Goal: Information Seeking & Learning: Check status

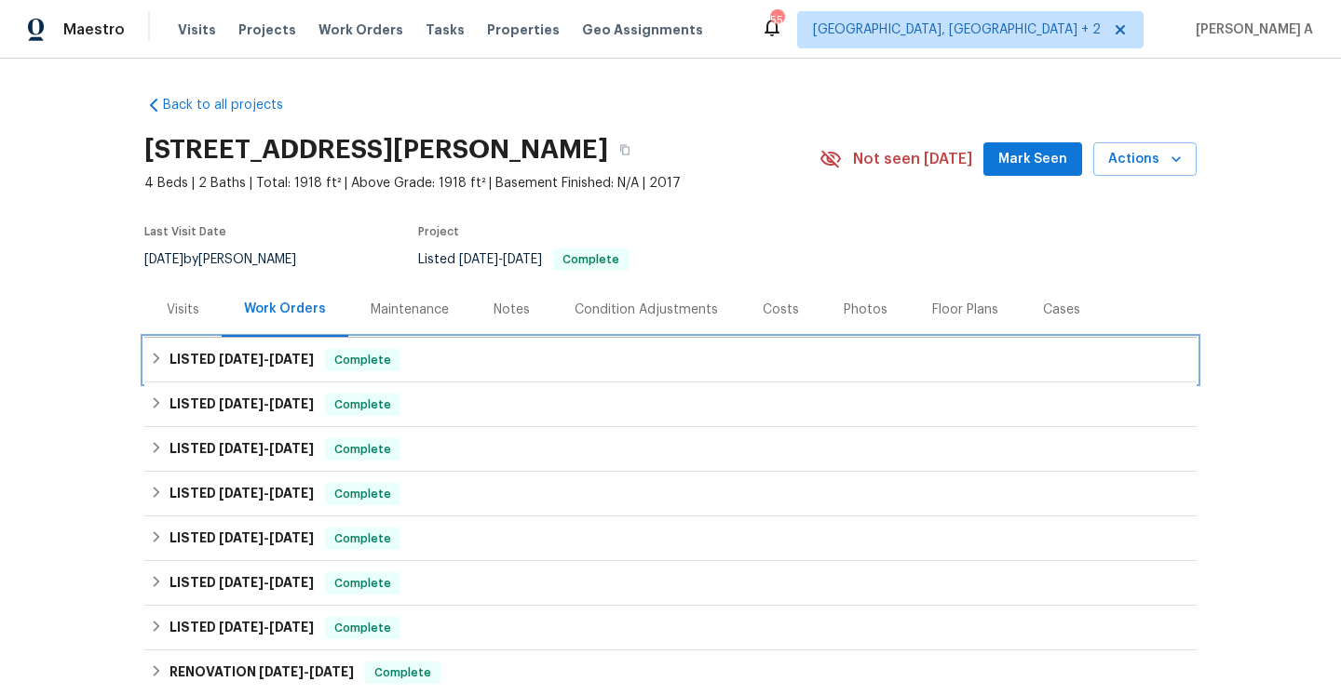
click at [424, 369] on div "LISTED 8/6/25 - 8/6/25 Complete" at bounding box center [670, 360] width 1041 height 22
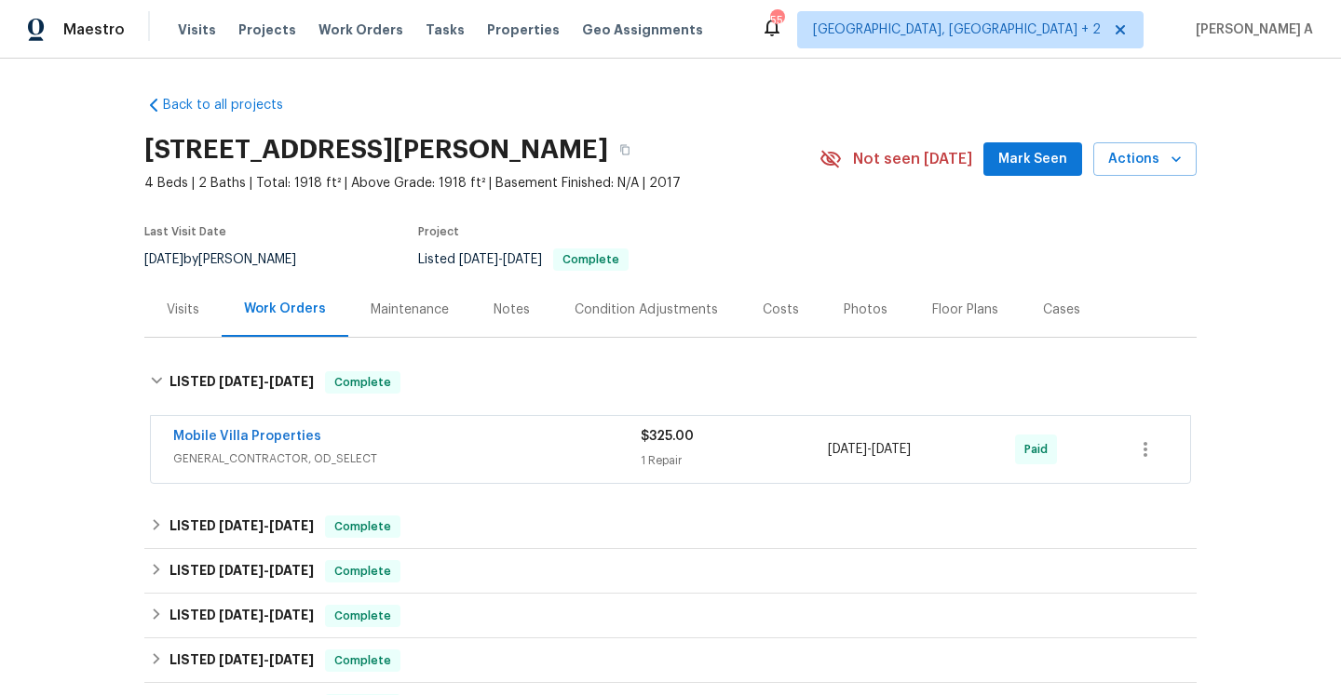
click at [452, 453] on span "GENERAL_CONTRACTOR, OD_SELECT" at bounding box center [406, 459] width 467 height 19
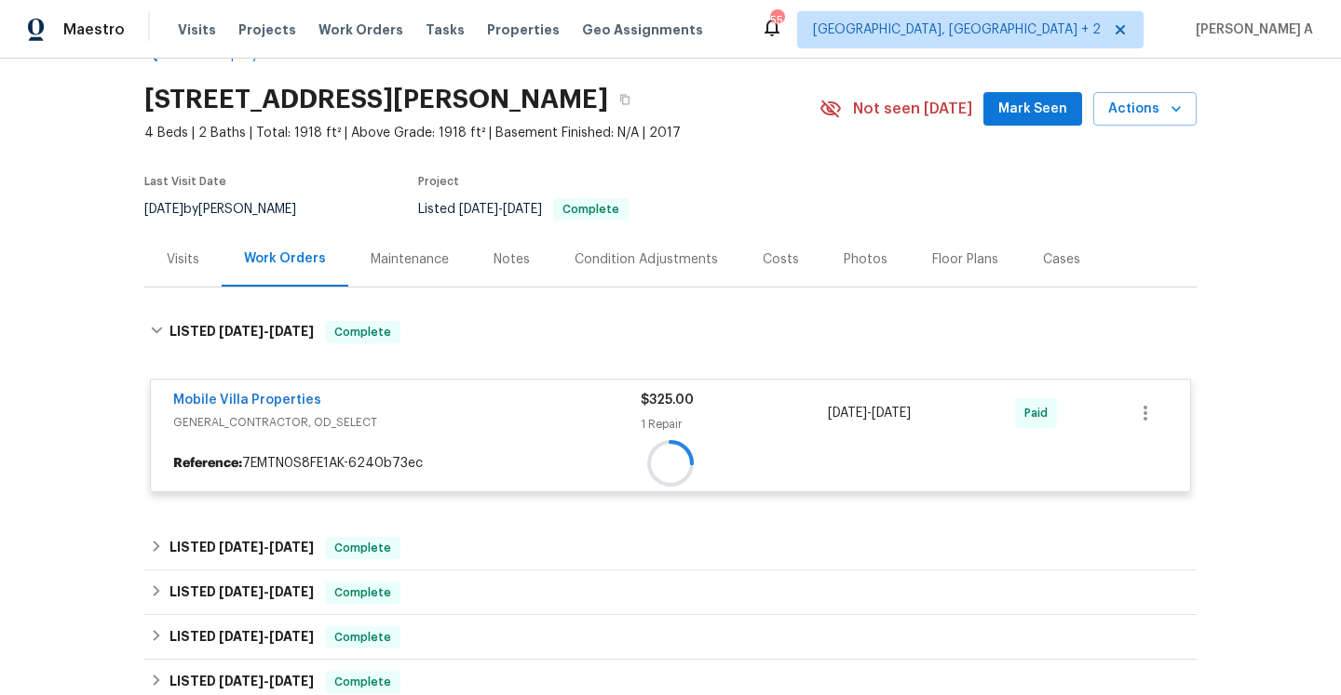
scroll to position [87, 0]
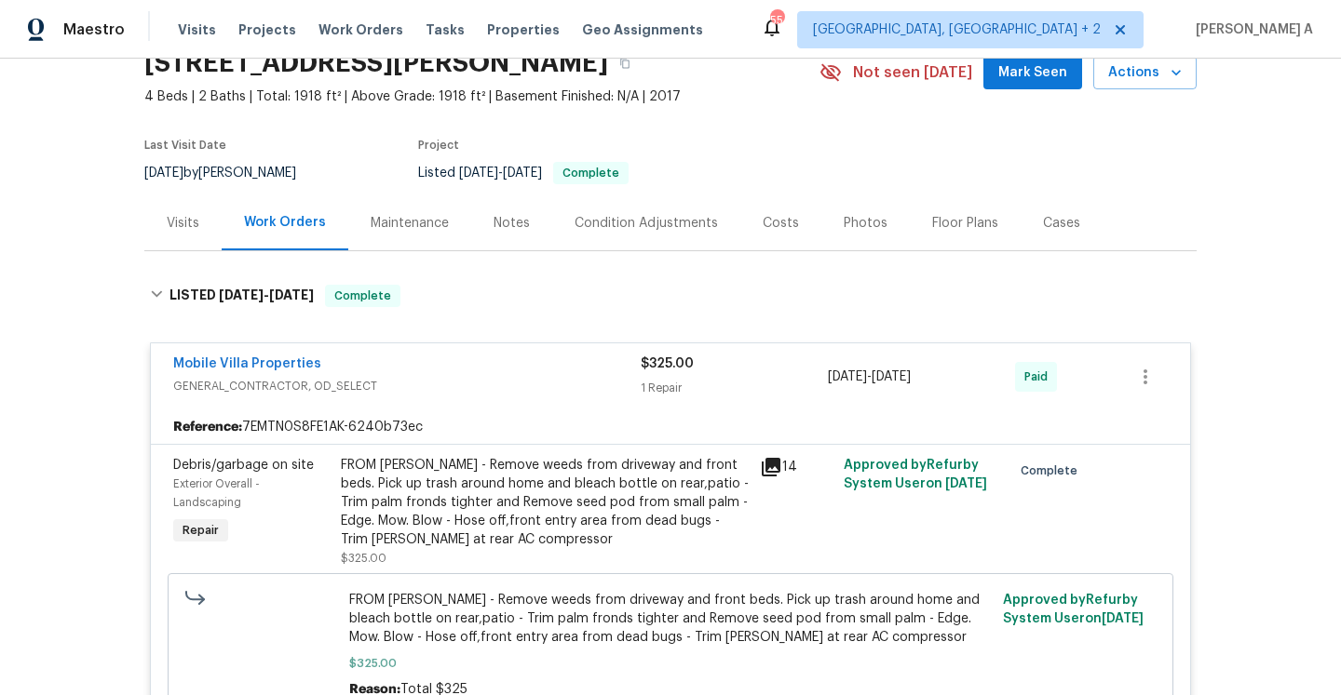
click at [476, 366] on div "Mobile Villa Properties" at bounding box center [406, 366] width 467 height 22
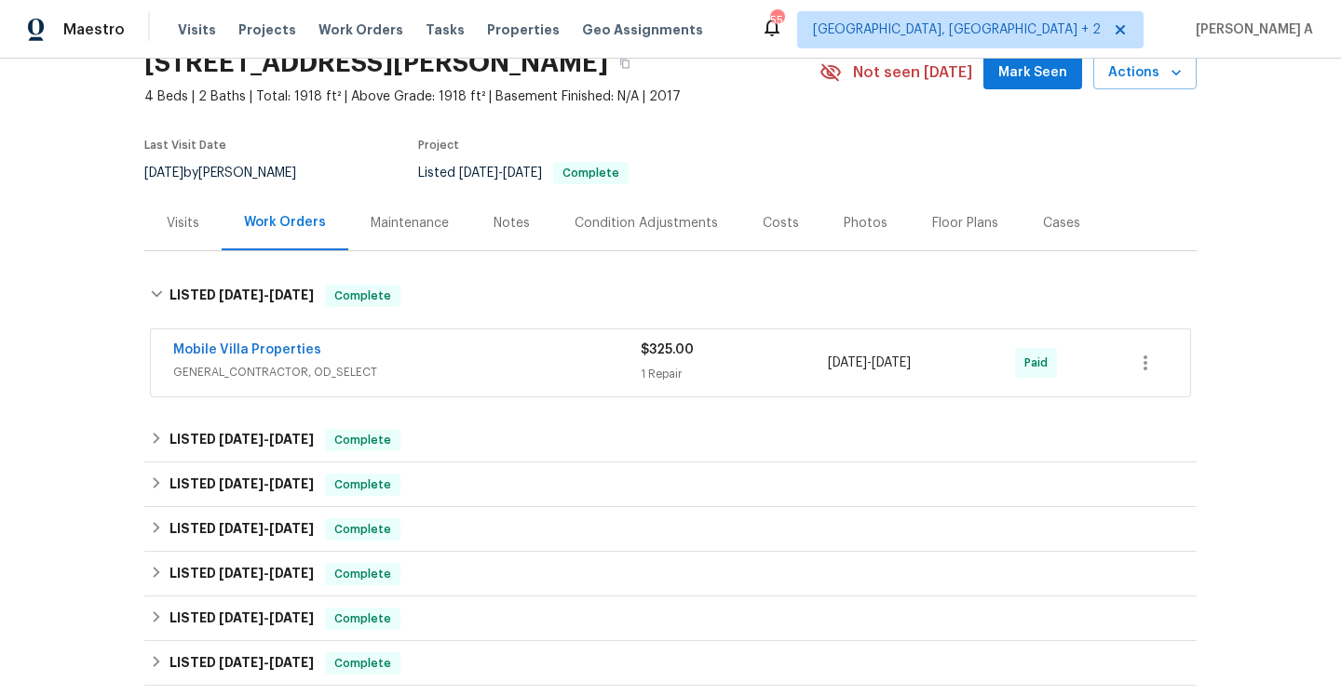
click at [204, 228] on div "Visits" at bounding box center [182, 223] width 77 height 55
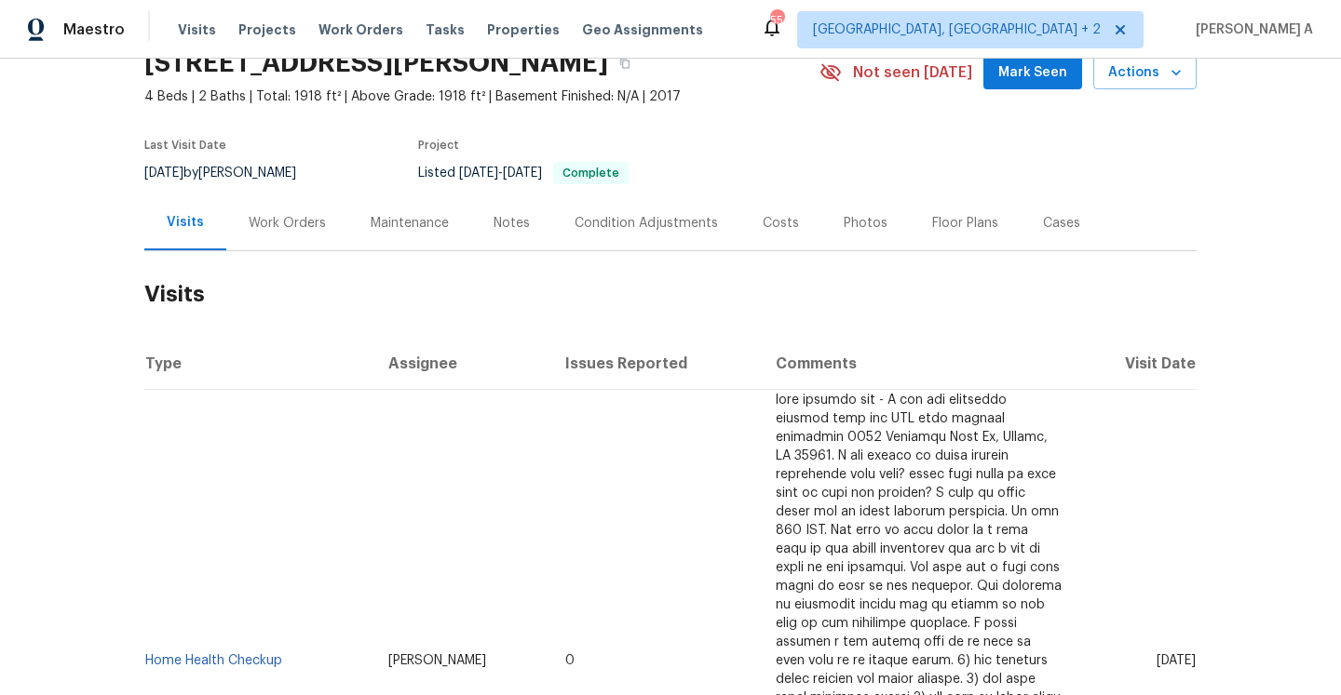
click at [283, 230] on div "Work Orders" at bounding box center [287, 223] width 77 height 19
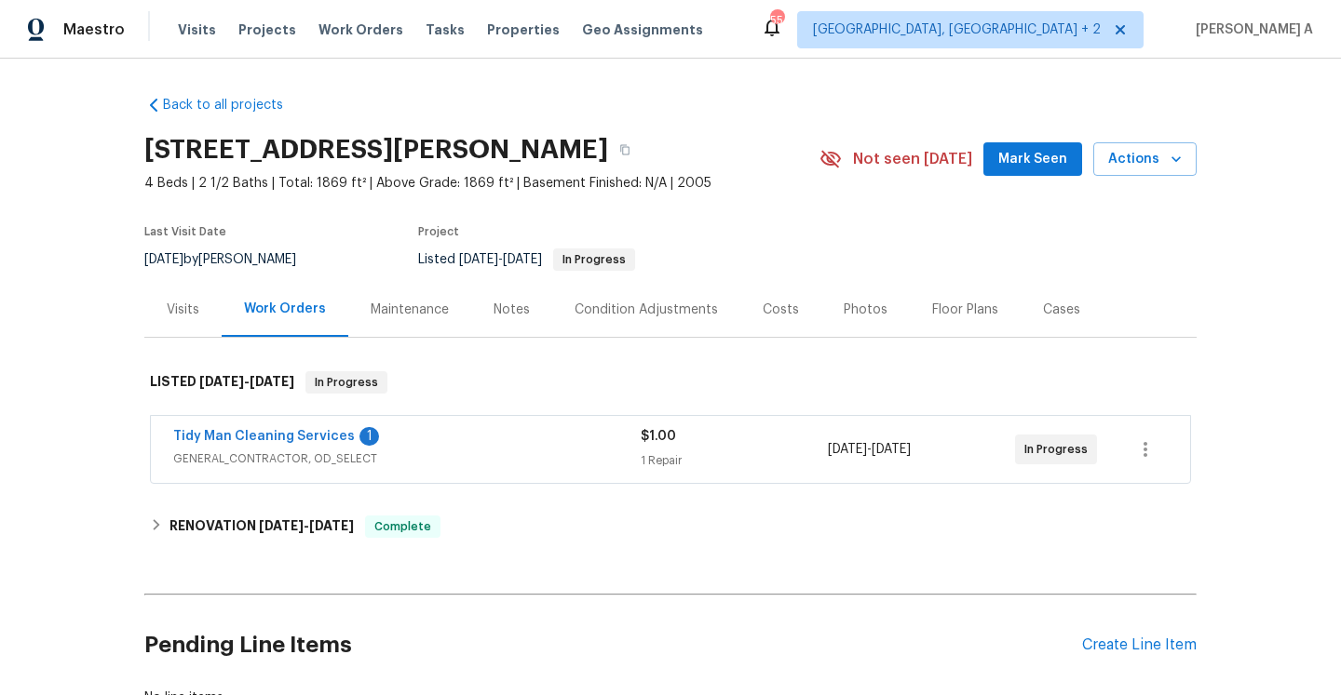
click at [408, 433] on div "Tidy Man Cleaning Services 1" at bounding box center [406, 438] width 467 height 22
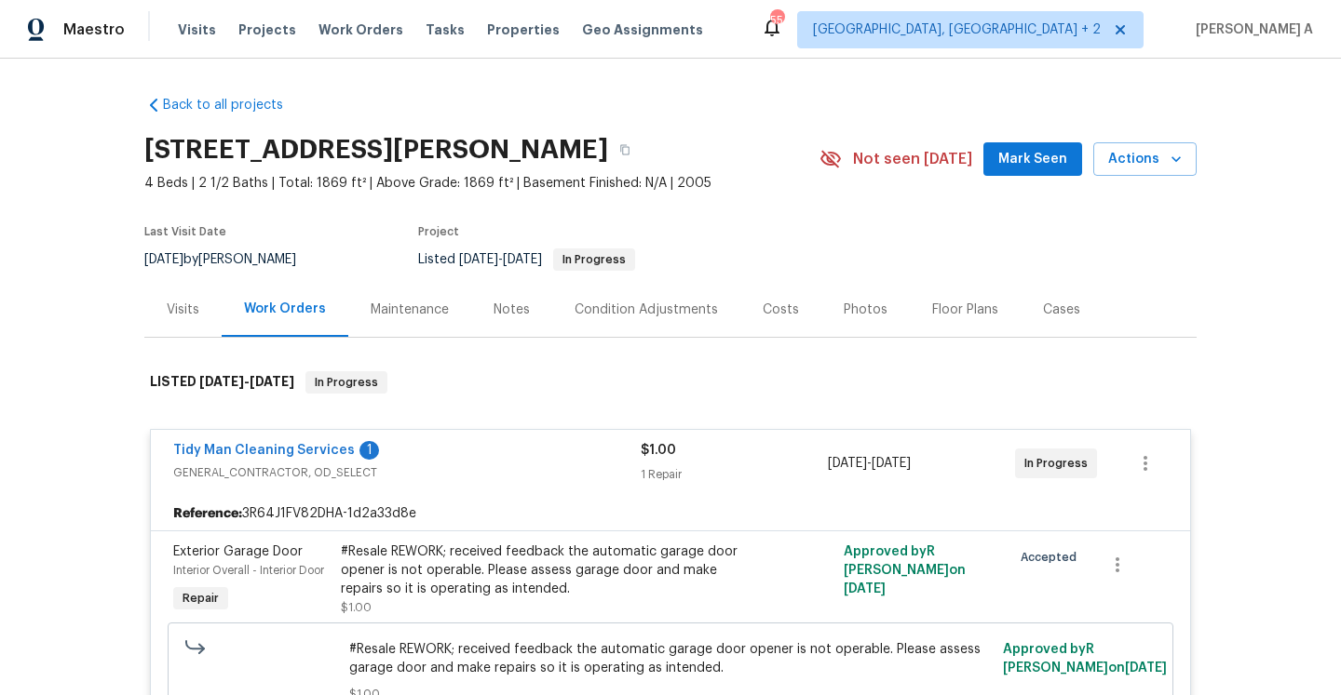
click at [209, 323] on div "Visits" at bounding box center [182, 309] width 77 height 55
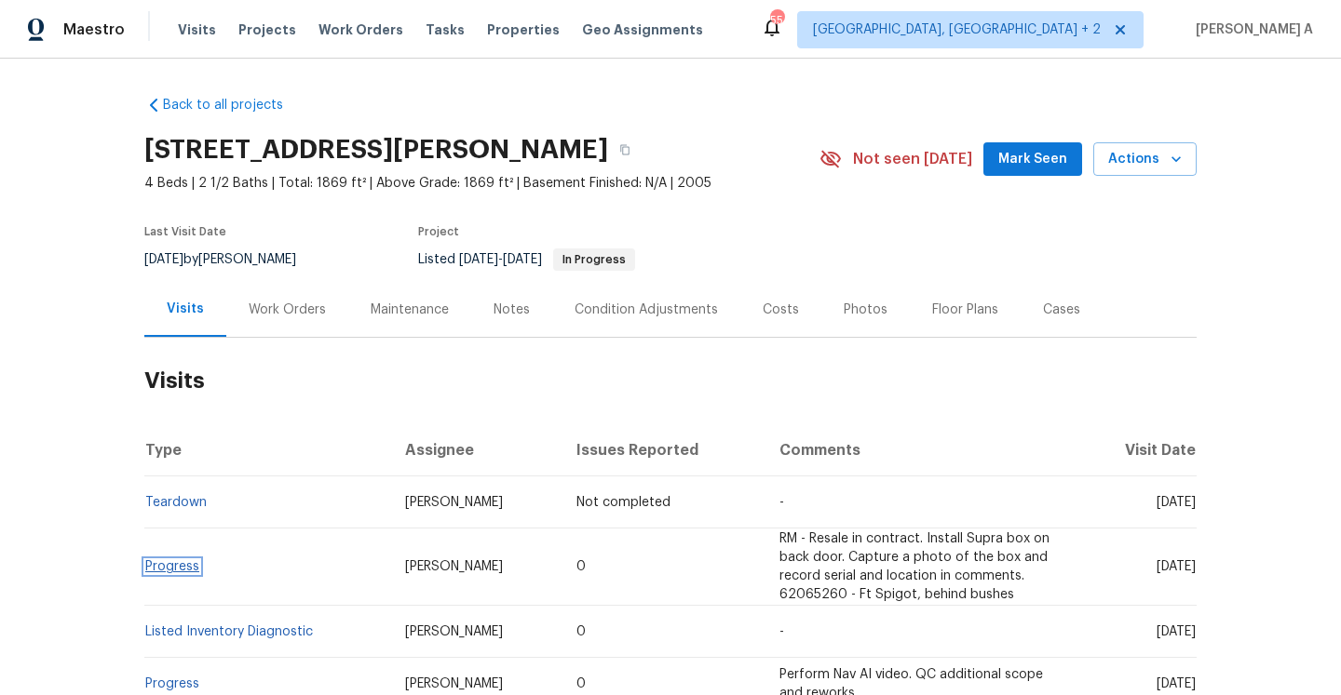
click at [182, 572] on link "Progress" at bounding box center [172, 566] width 54 height 13
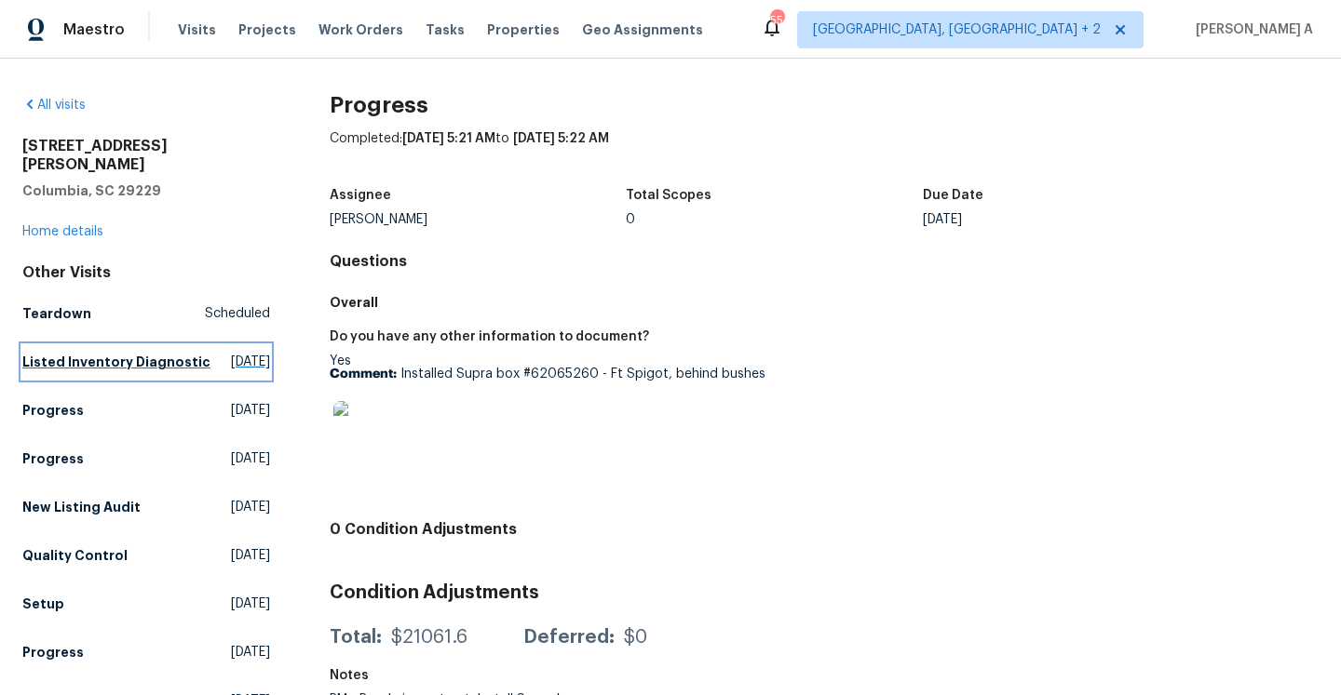
click at [231, 353] on span "Wed, Aug 27 2025" at bounding box center [250, 362] width 39 height 19
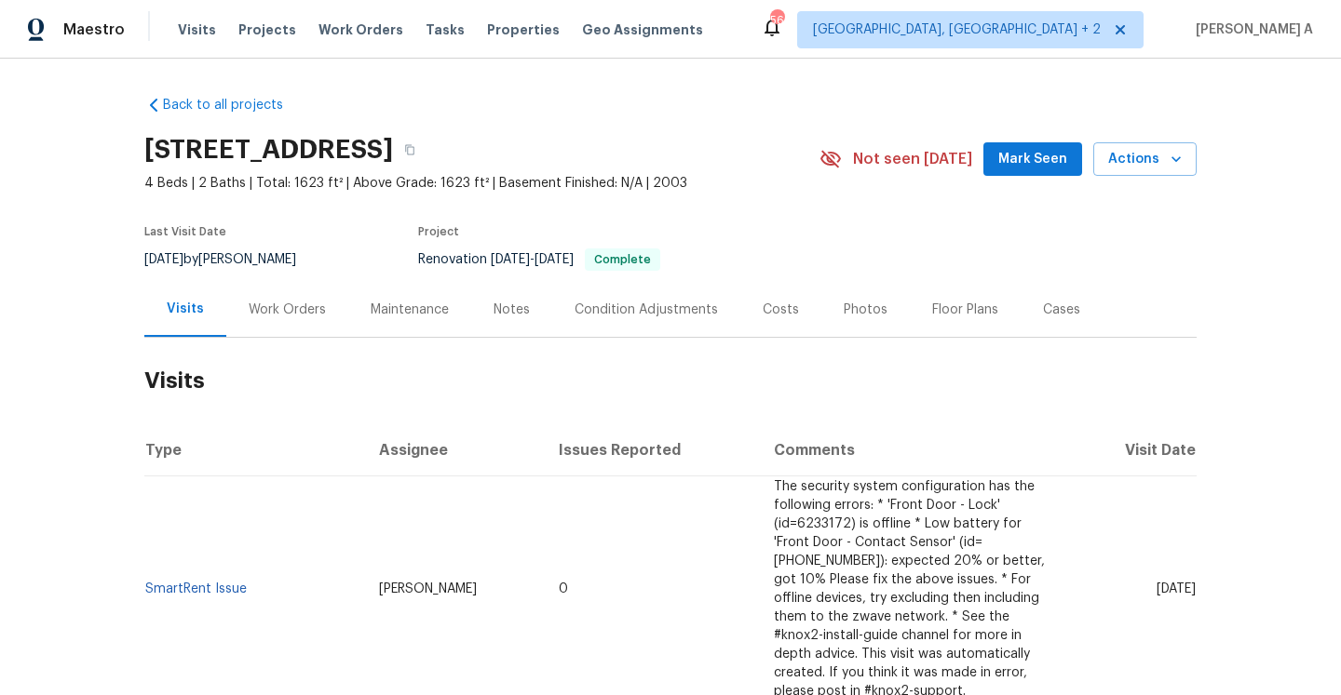
click at [284, 311] on div "Work Orders" at bounding box center [287, 310] width 77 height 19
